Goal: Go to known website: Access a specific website the user already knows

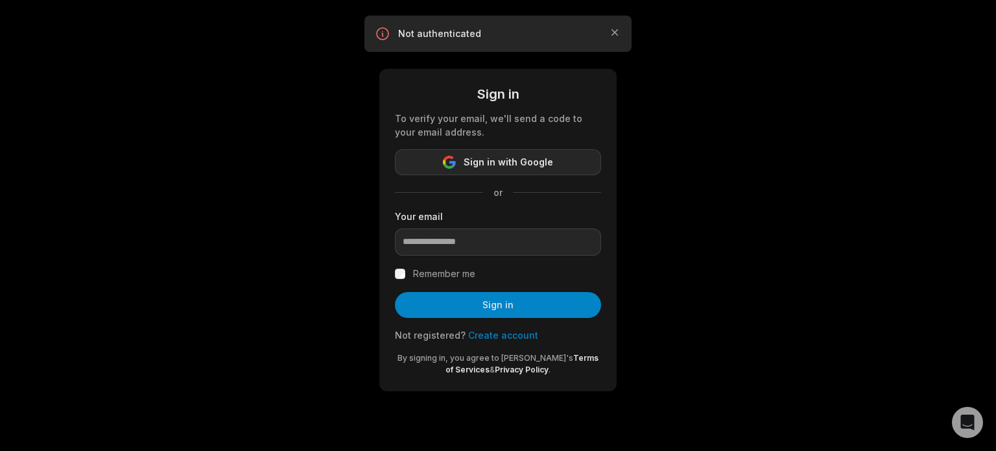
click at [523, 163] on span "Sign in with Google" at bounding box center [508, 162] width 89 height 16
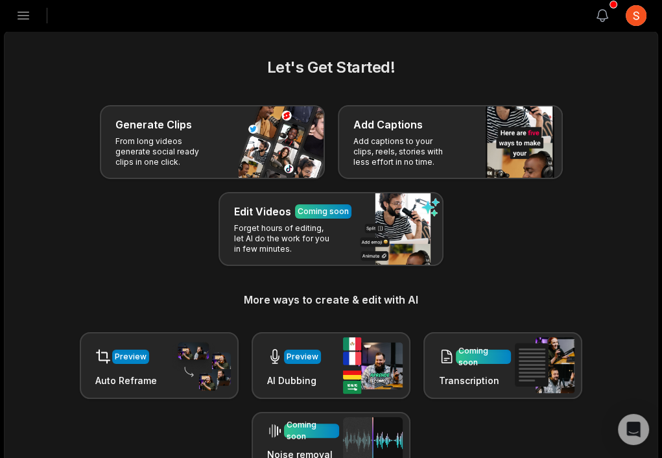
click at [602, 11] on icon "button" at bounding box center [603, 16] width 16 height 16
